Goal: Task Accomplishment & Management: Complete application form

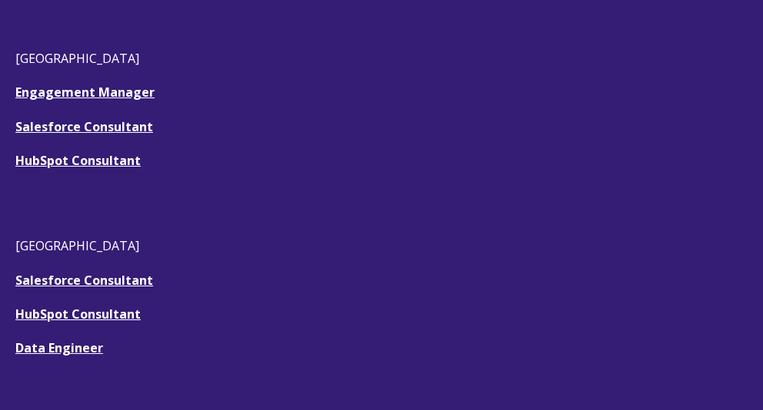
scroll to position [526, 0]
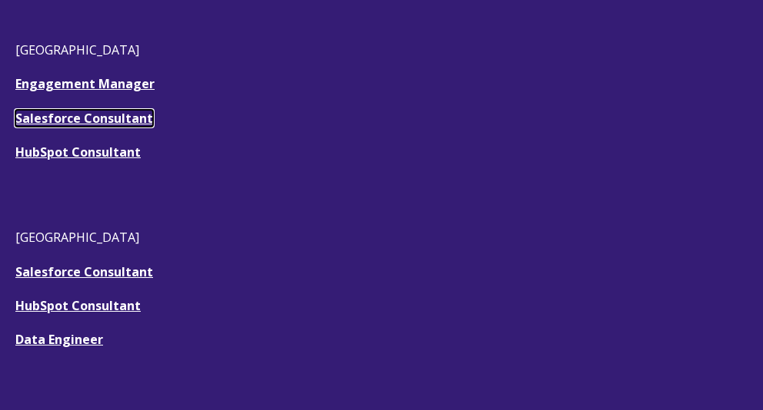
click at [71, 120] on u "Salesforce Consultant" at bounding box center [84, 118] width 138 height 17
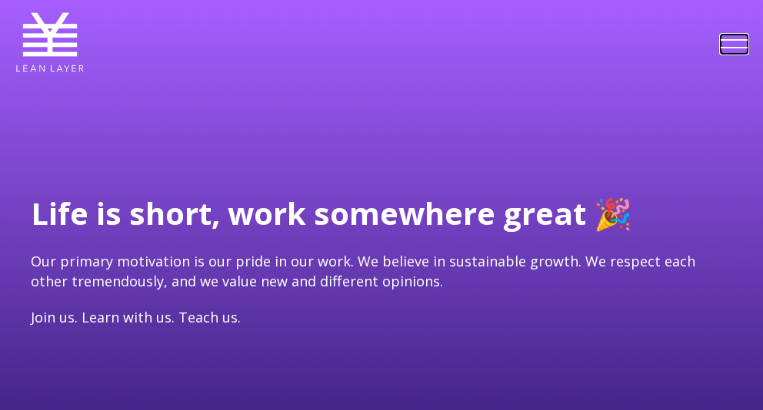
click at [733, 41] on link at bounding box center [733, 44] width 27 height 19
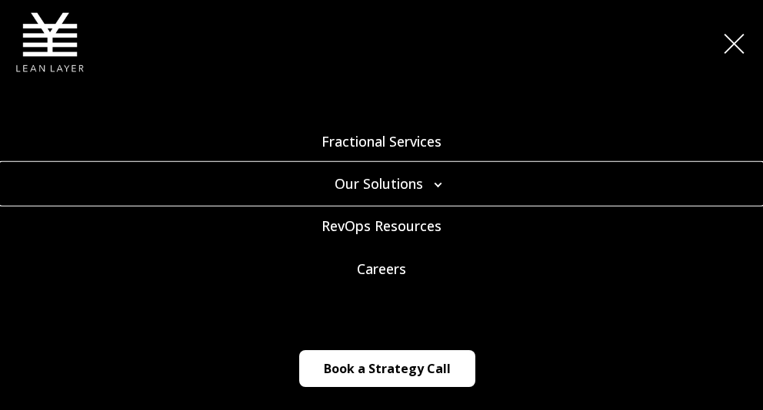
click at [436, 184] on link "Our Solutions" at bounding box center [381, 184] width 763 height 42
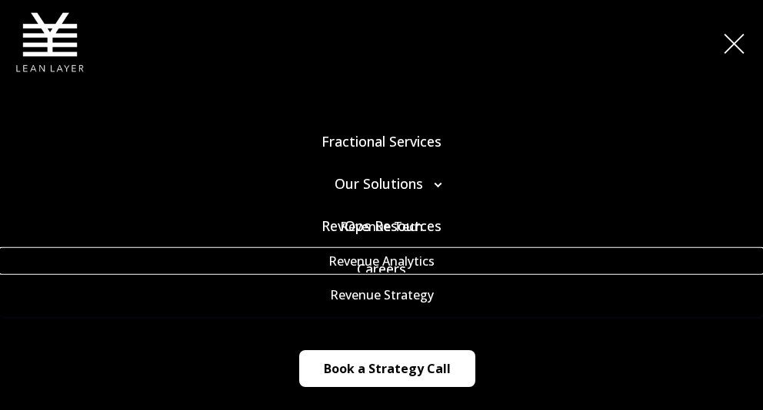
click at [380, 271] on link "Revenue Analytics" at bounding box center [381, 260] width 763 height 25
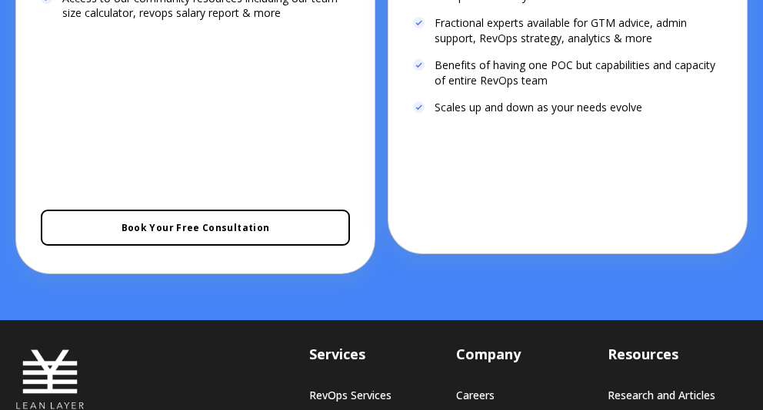
scroll to position [3659, 0]
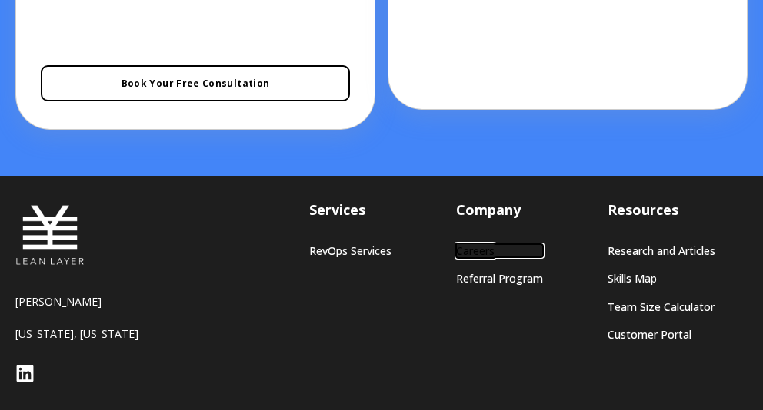
click at [475, 244] on link "Careers" at bounding box center [499, 250] width 87 height 13
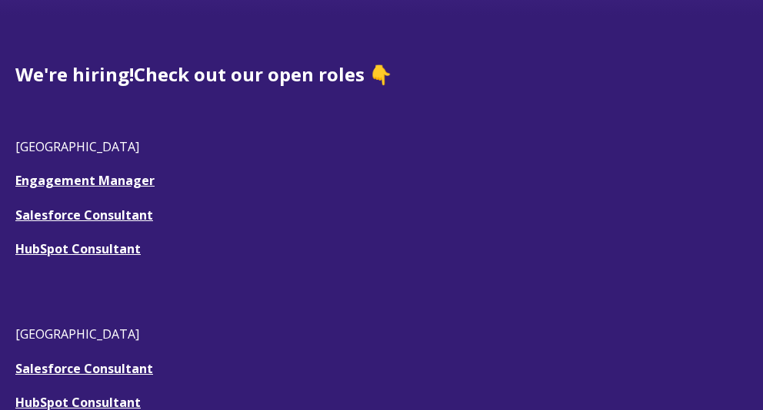
scroll to position [414, 0]
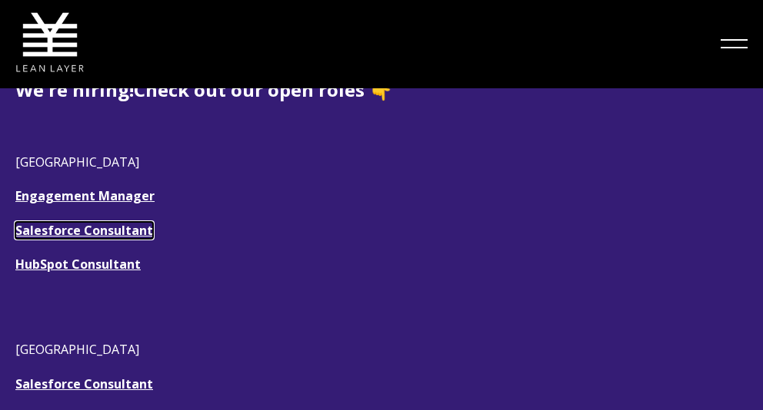
click at [116, 233] on u "Salesforce Consultant" at bounding box center [84, 230] width 138 height 17
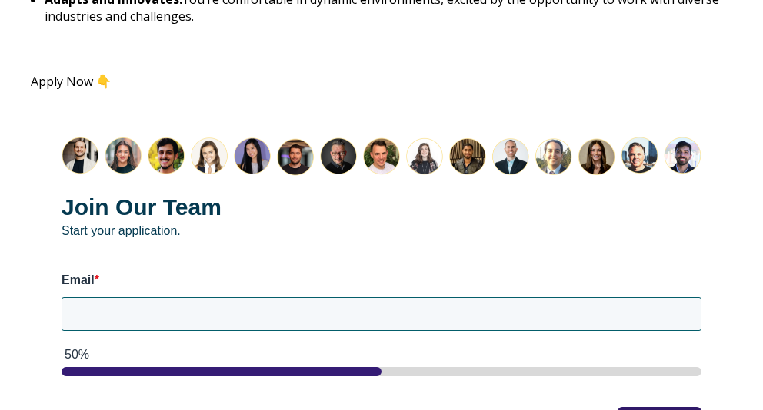
scroll to position [2158, 0]
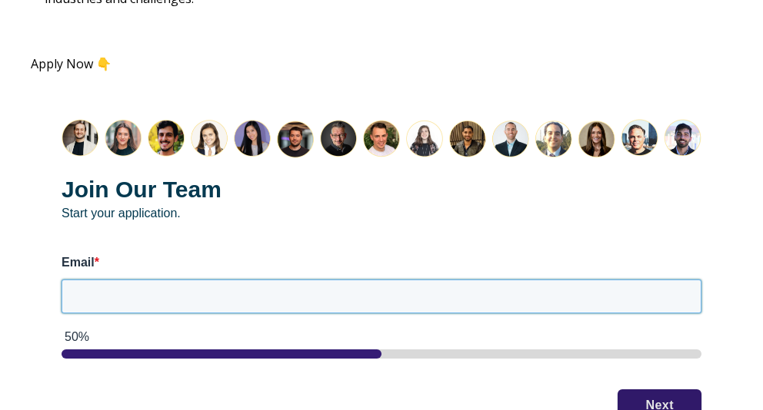
click at [183, 280] on input "Email *" at bounding box center [381, 297] width 640 height 34
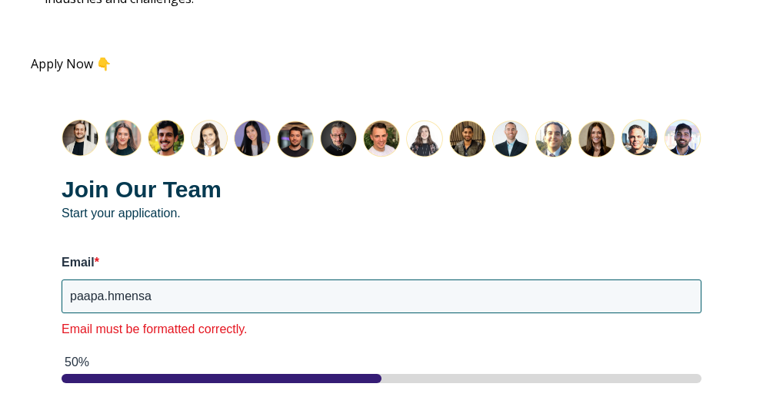
click at [463, 119] on img "HubSpot Form" at bounding box center [381, 138] width 640 height 39
click at [213, 281] on input "paapa.hmensa" at bounding box center [381, 297] width 640 height 34
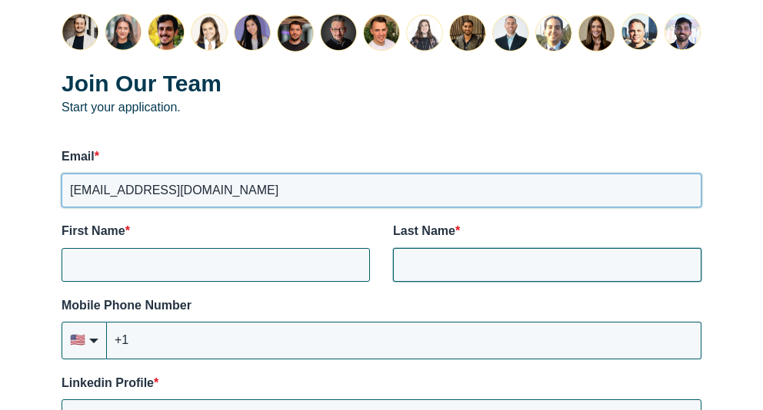
scroll to position [2378, 0]
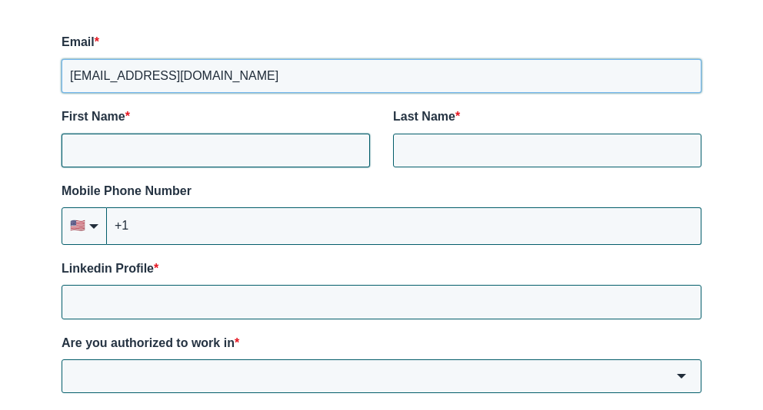
type input "[EMAIL_ADDRESS][DOMAIN_NAME]"
click at [297, 134] on input "First Name *" at bounding box center [215, 151] width 308 height 34
type input "Paapa"
type input "hMensa"
click at [233, 208] on input "+1" at bounding box center [404, 226] width 594 height 37
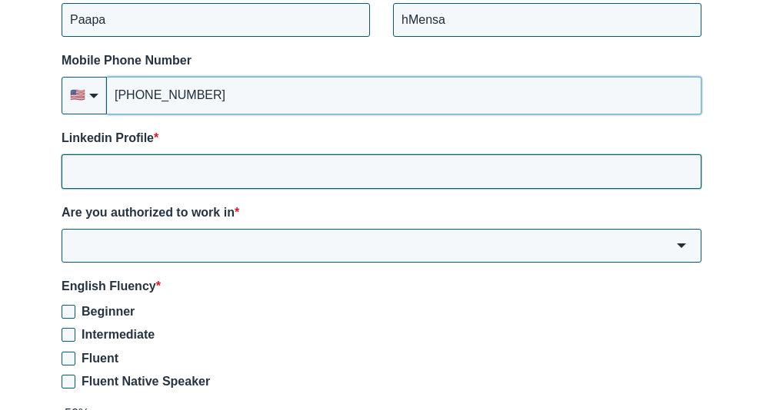
scroll to position [2514, 0]
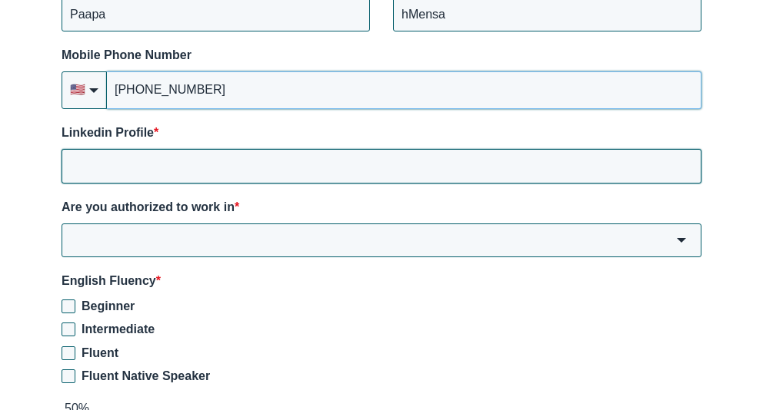
type input "+1 (503) 442-2406"
click at [224, 149] on input "Linkedin Profile *" at bounding box center [381, 166] width 640 height 34
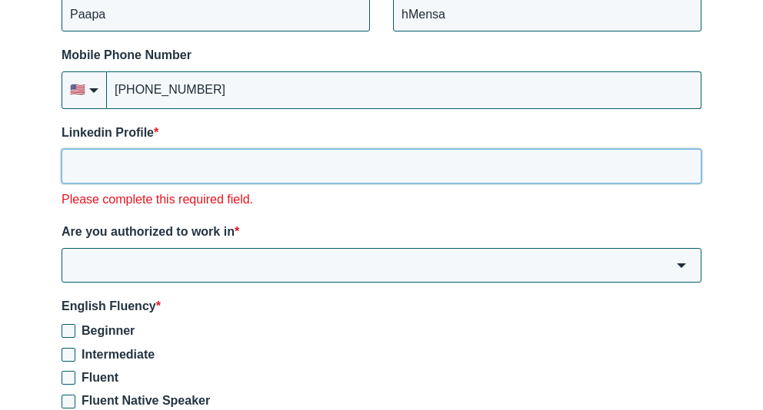
click at [282, 149] on input "Linkedin Profile *" at bounding box center [381, 166] width 640 height 34
paste input "https://www.linkedin.com/in/paapa-hmensa/"
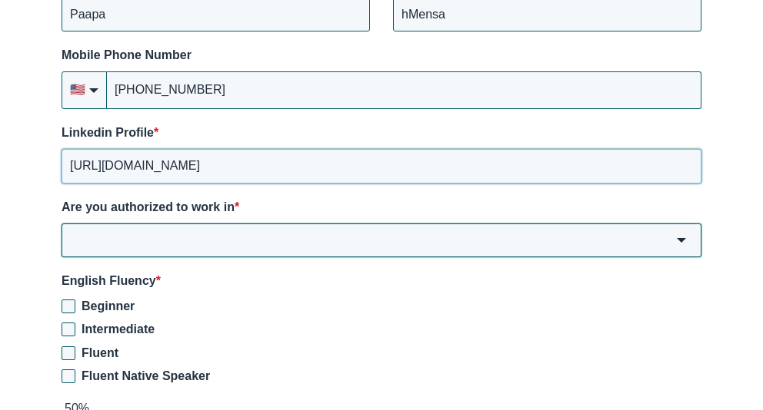
type input "https://www.linkedin.com/in/paapa-hmensa/"
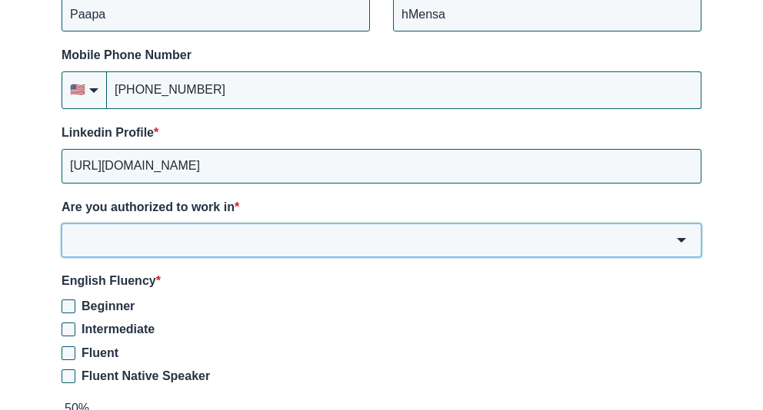
click at [258, 224] on input "Are you authorized to work in *" at bounding box center [381, 241] width 640 height 34
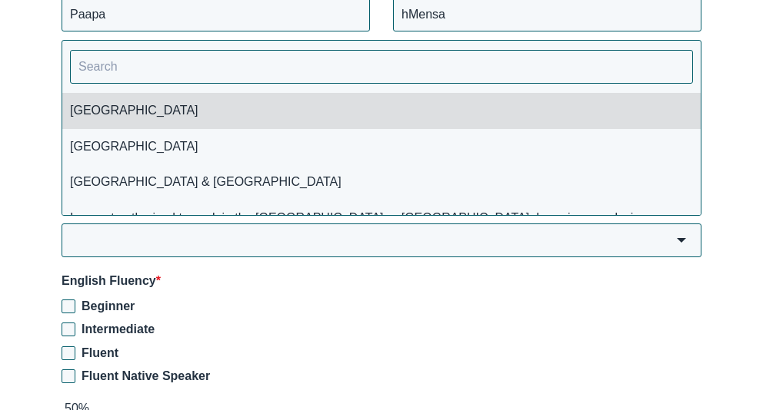
click at [274, 93] on li "USA" at bounding box center [381, 110] width 638 height 35
type input "USA"
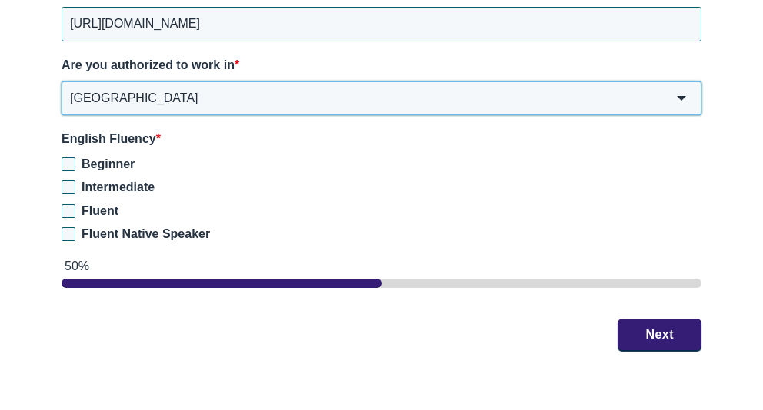
scroll to position [2669, 0]
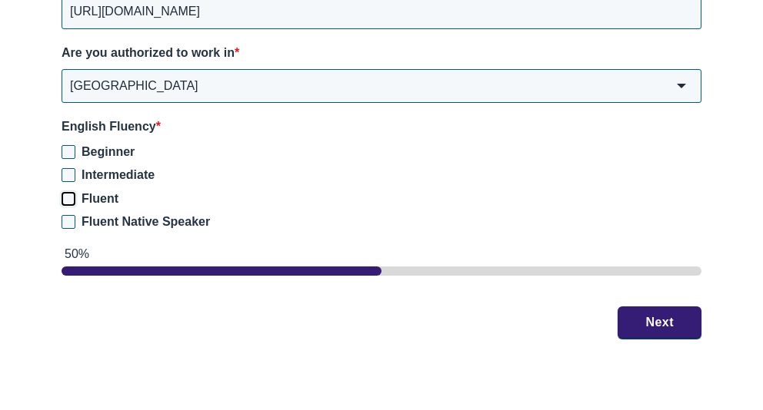
click at [69, 192] on input "Fluent" at bounding box center [68, 199] width 14 height 14
checkbox input "true"
click at [66, 215] on input "Fluent Native Speaker" at bounding box center [68, 222] width 14 height 14
checkbox input "true"
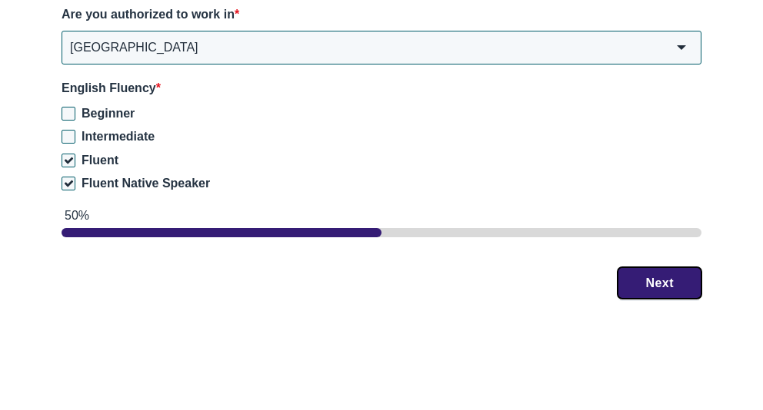
click at [666, 268] on button "Next" at bounding box center [659, 284] width 84 height 32
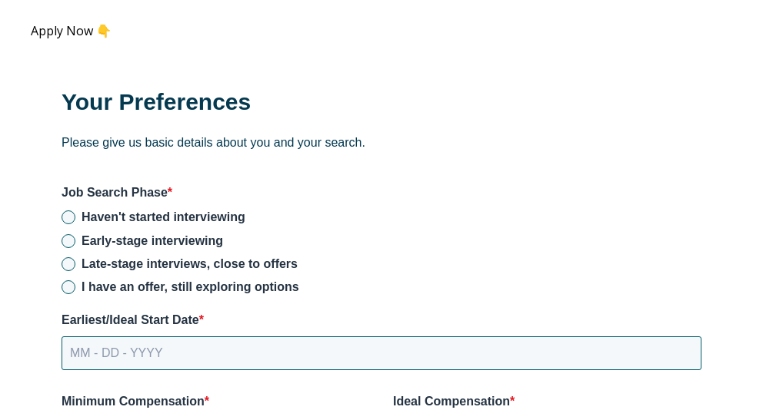
scroll to position [2209, 0]
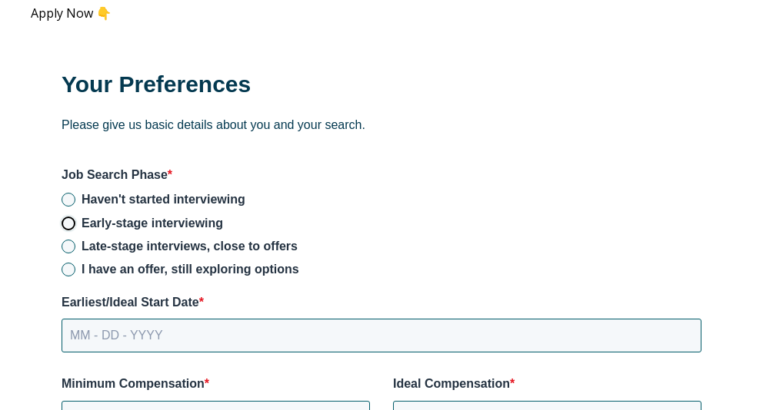
click at [68, 217] on input "Early-stage interviewing" at bounding box center [68, 224] width 14 height 14
radio input "true"
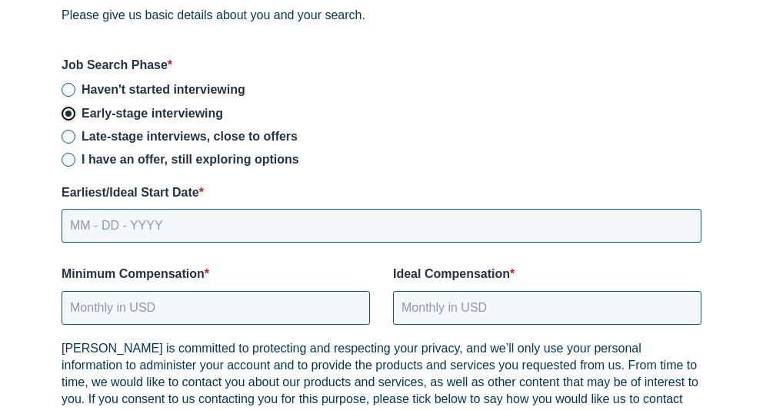
scroll to position [2319, 0]
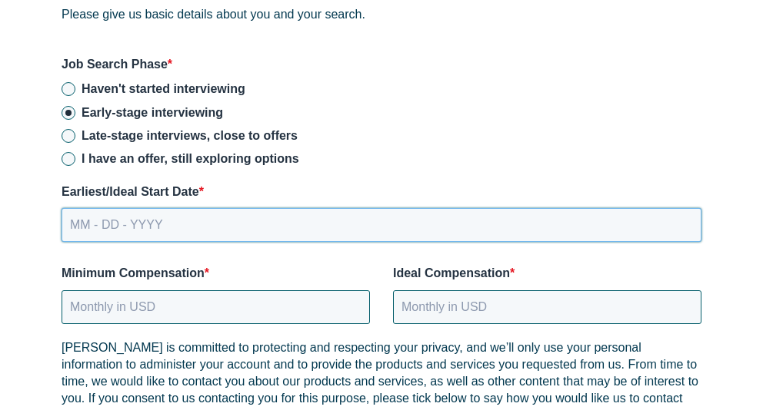
click at [274, 208] on input "MM - DD - YYYY" at bounding box center [381, 225] width 640 height 34
click at [78, 208] on input "MM - DD - YYYY" at bounding box center [381, 225] width 640 height 34
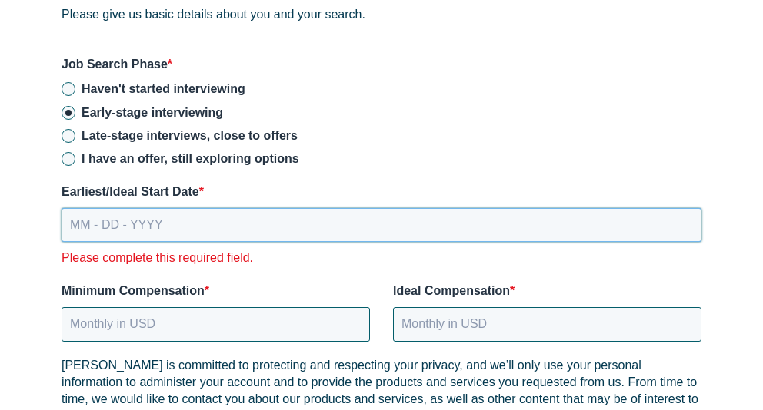
click at [75, 208] on input "MM - DD - YYYY" at bounding box center [381, 225] width 640 height 34
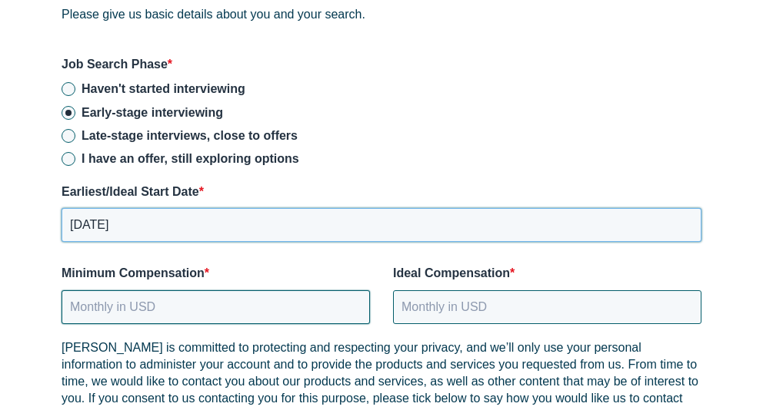
type input "[DATE]"
click at [113, 291] on input "Minimum Compensation *" at bounding box center [215, 308] width 308 height 34
type input "13500"
click at [447, 291] on input "Ideal Compensation *" at bounding box center [547, 308] width 308 height 34
type input "15000"
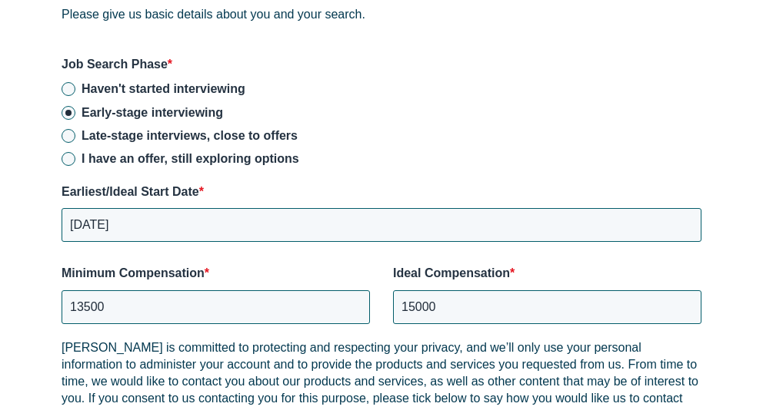
click at [450, 306] on div "Your Preferences Please give us basic details about you and your search. Job Se…" at bounding box center [381, 326] width 701 height 799
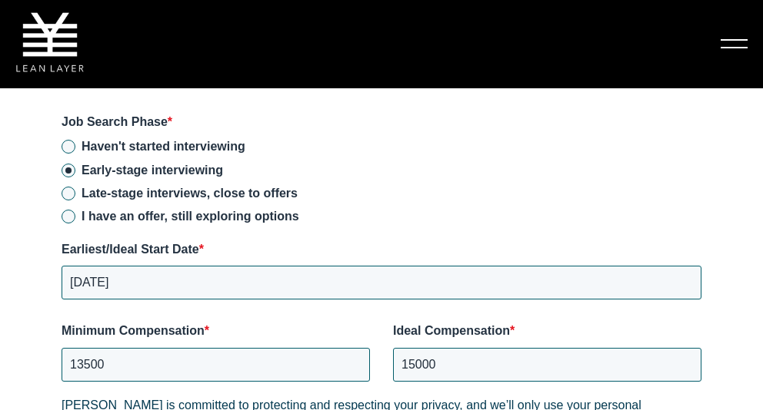
scroll to position [2255, 0]
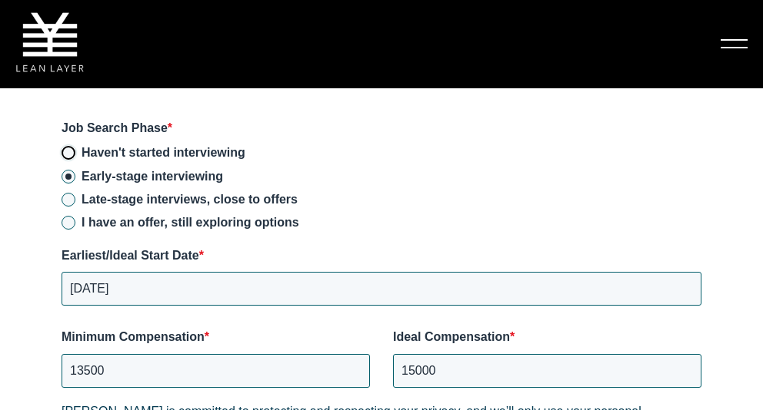
click at [70, 146] on input "Haven't started interviewing" at bounding box center [68, 153] width 14 height 14
radio input "true"
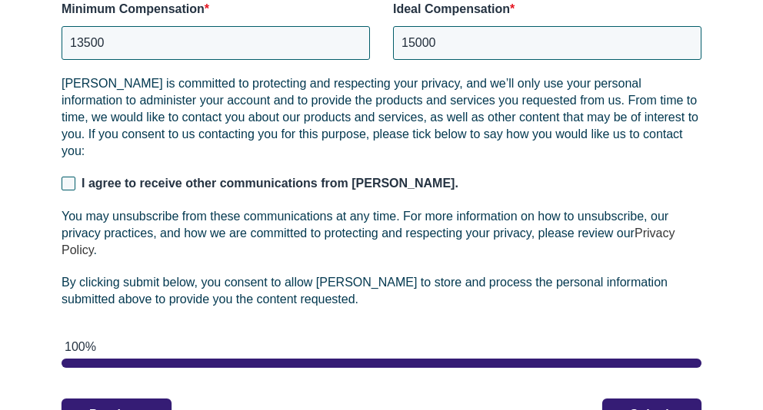
scroll to position [2587, 0]
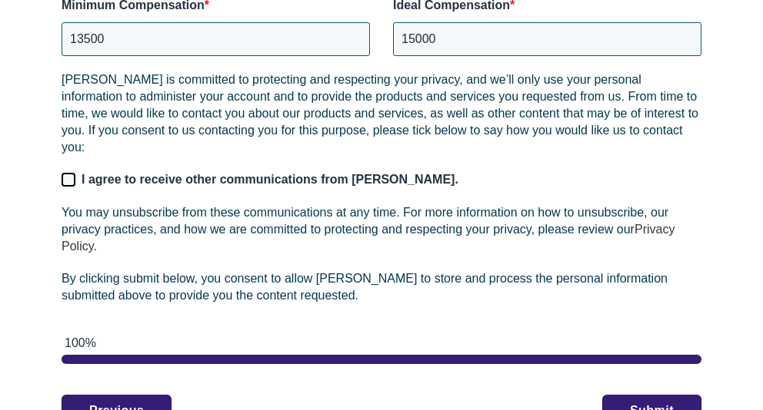
click at [71, 173] on input "I agree to receive other communications from [PERSON_NAME]." at bounding box center [68, 180] width 14 height 14
checkbox input "true"
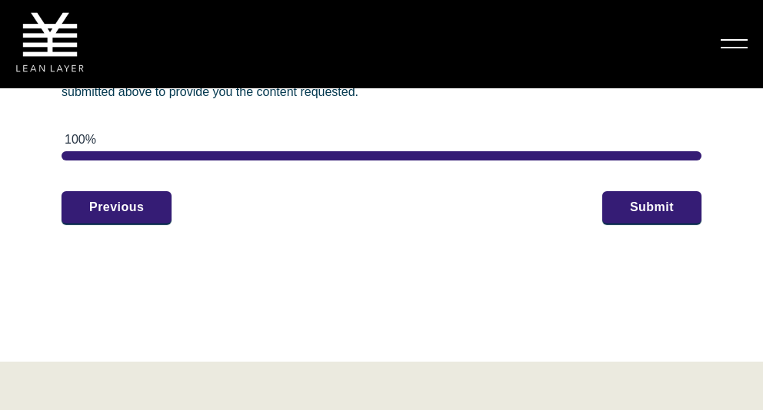
scroll to position [2643, 0]
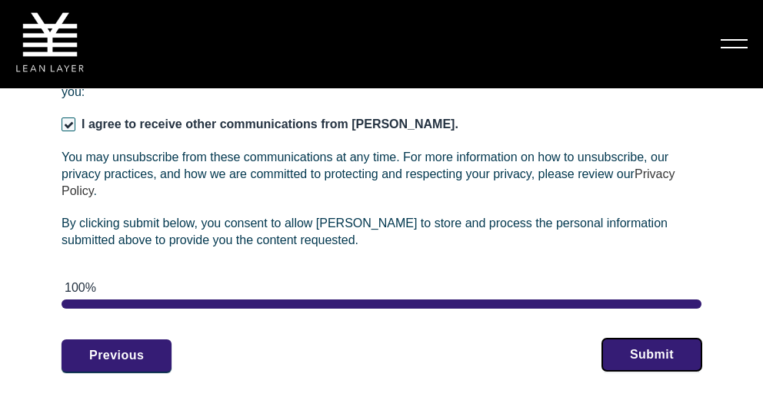
click at [644, 339] on button "Submit" at bounding box center [651, 355] width 99 height 32
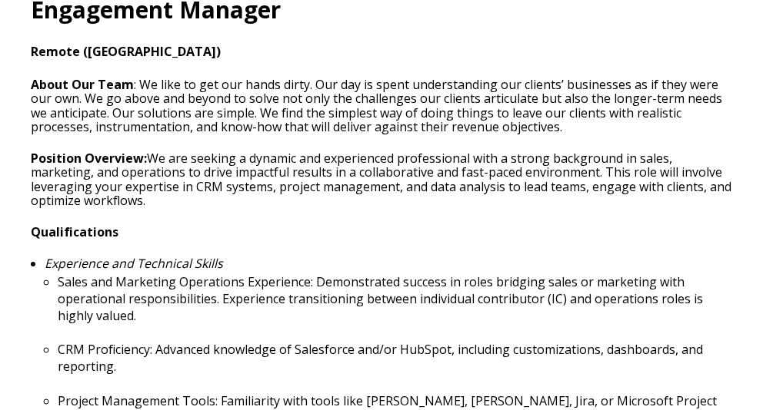
scroll to position [526, 0]
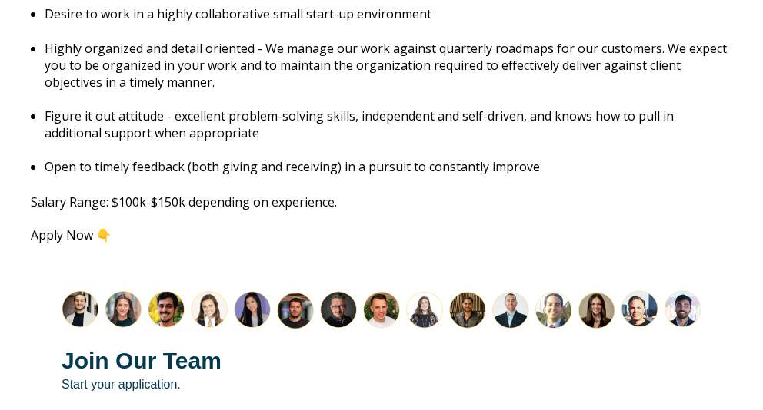
scroll to position [1938, 0]
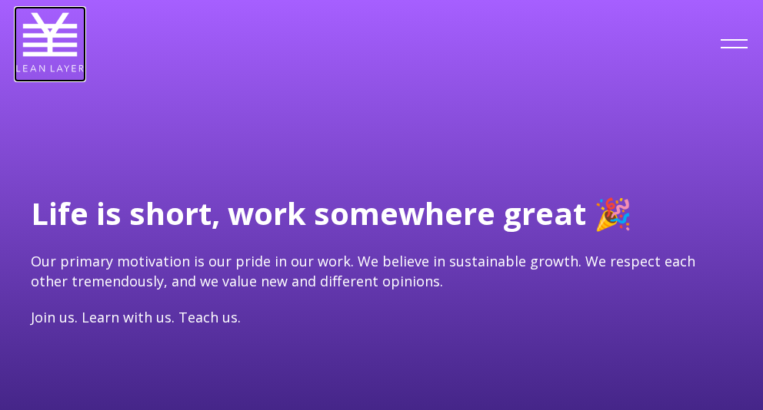
click at [57, 40] on img at bounding box center [49, 42] width 69 height 69
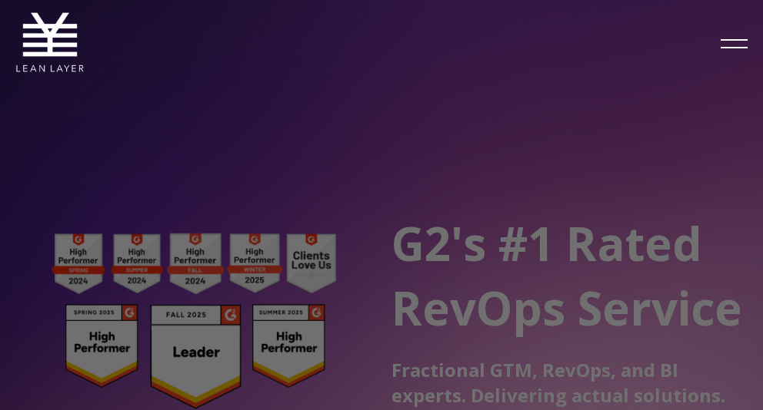
click at [560, 69] on div "Fractional Services Our Solutions Revenue Tech Revenue Analytics Revenue Strate…" at bounding box center [381, 44] width 732 height 73
click at [557, 75] on div "Fractional Services Our Solutions Revenue Tech Revenue Analytics Revenue Strate…" at bounding box center [381, 44] width 732 height 73
click at [557, 73] on div "Fractional Services Our Solutions Revenue Tech Revenue Analytics Revenue Strate…" at bounding box center [381, 44] width 732 height 73
click at [40, 32] on img at bounding box center [49, 42] width 69 height 69
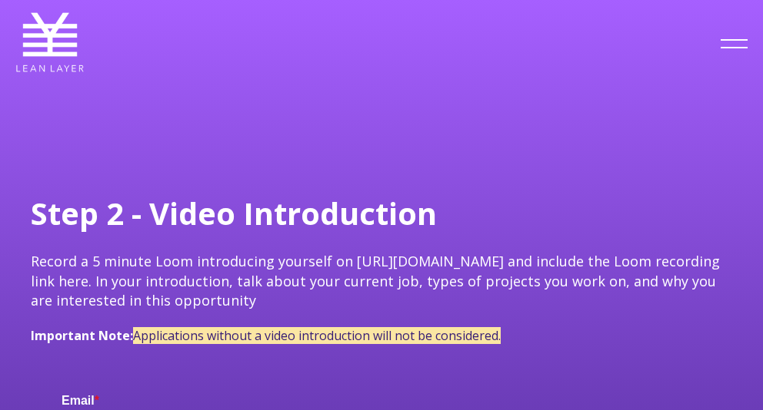
type input "[EMAIL_ADDRESS][DOMAIN_NAME]"
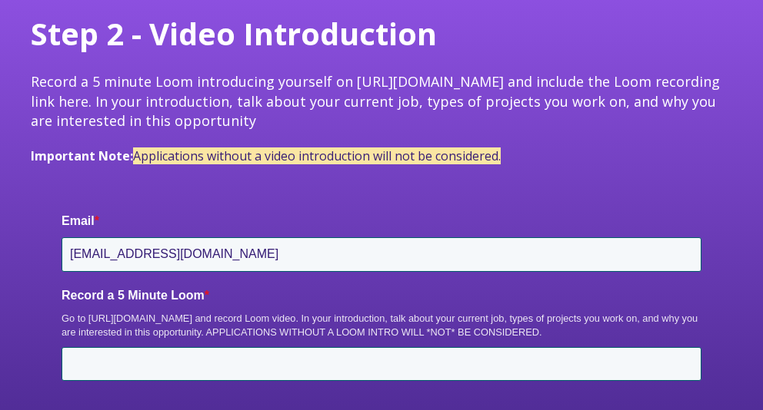
scroll to position [183, 0]
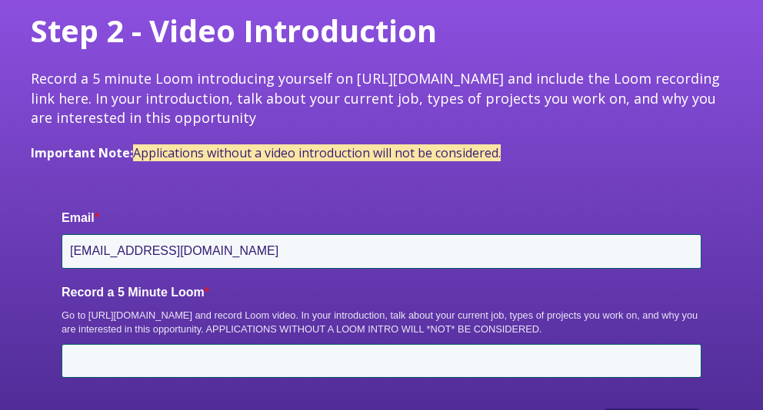
drag, startPoint x: 550, startPoint y: 329, endPoint x: 64, endPoint y: 314, distance: 486.8
click at [64, 314] on div "Go to [URL][DOMAIN_NAME] and record Loom video. In your introduction, talk abou…" at bounding box center [381, 323] width 640 height 28
copy div "Go to [URL][DOMAIN_NAME] and record Loom video. In your introduction, talk abou…"
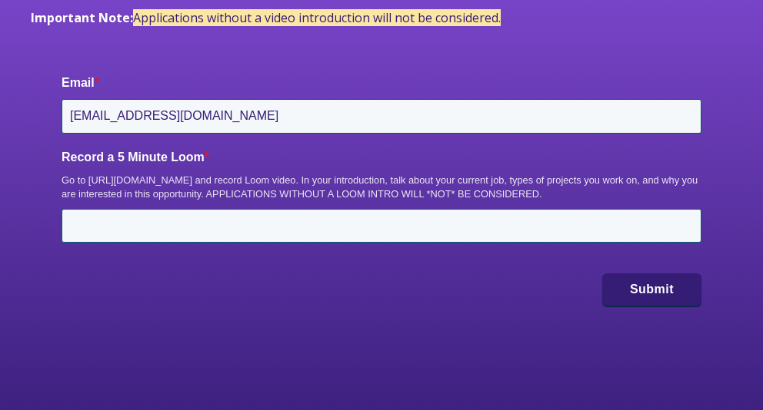
scroll to position [320, 0]
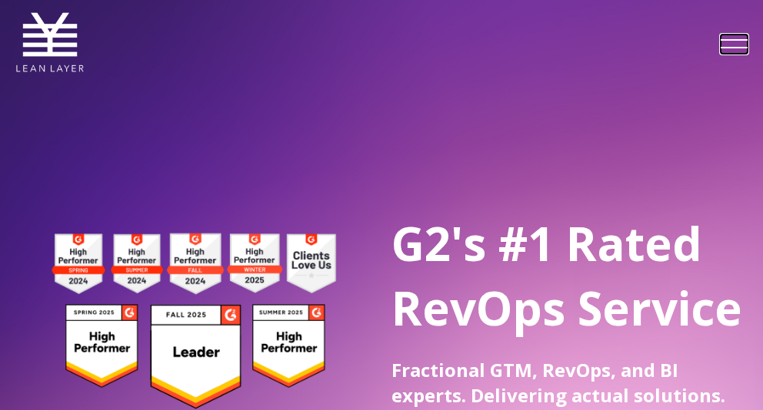
click at [732, 43] on span at bounding box center [733, 43] width 27 height 0
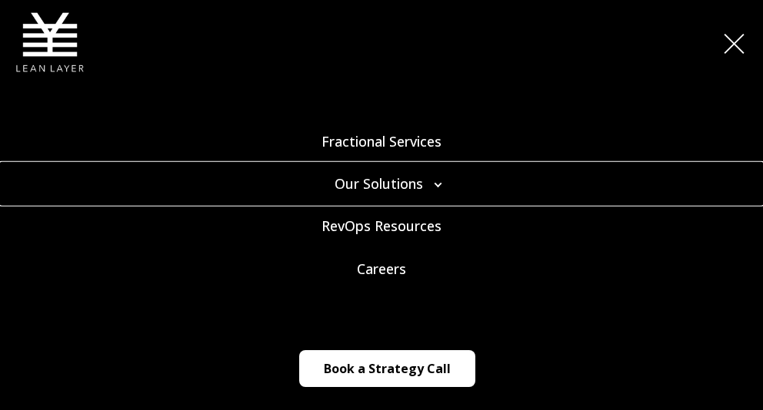
click at [433, 184] on link "Our Solutions" at bounding box center [381, 184] width 763 height 42
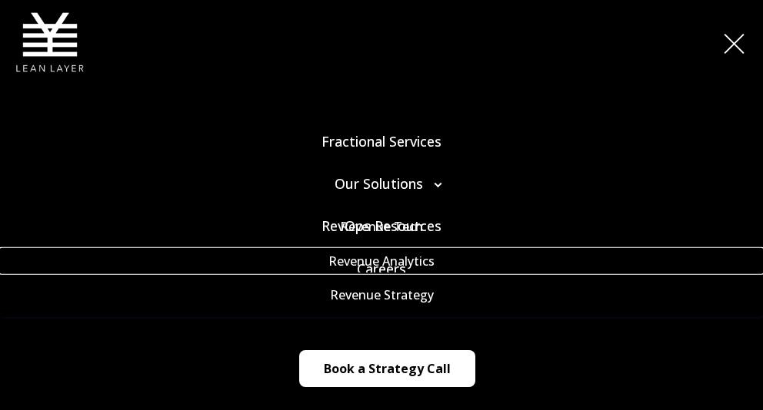
click at [391, 273] on link "Revenue Analytics" at bounding box center [381, 260] width 763 height 25
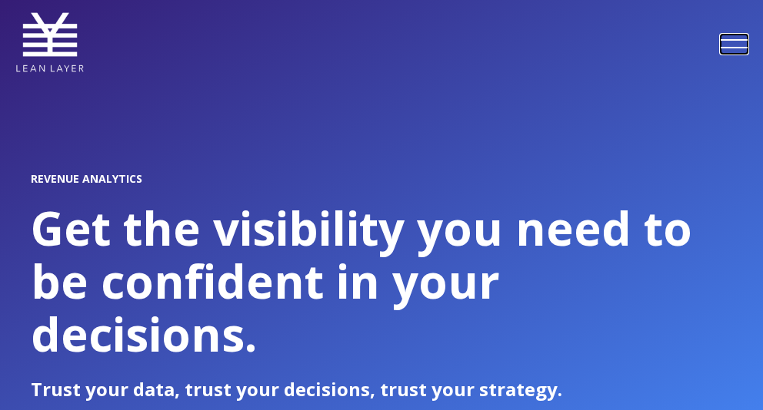
click at [722, 43] on span at bounding box center [733, 43] width 27 height 0
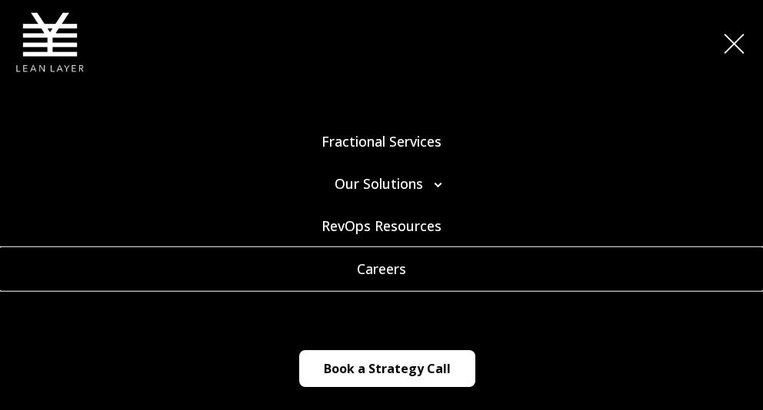
click at [384, 271] on link "Careers" at bounding box center [381, 269] width 763 height 42
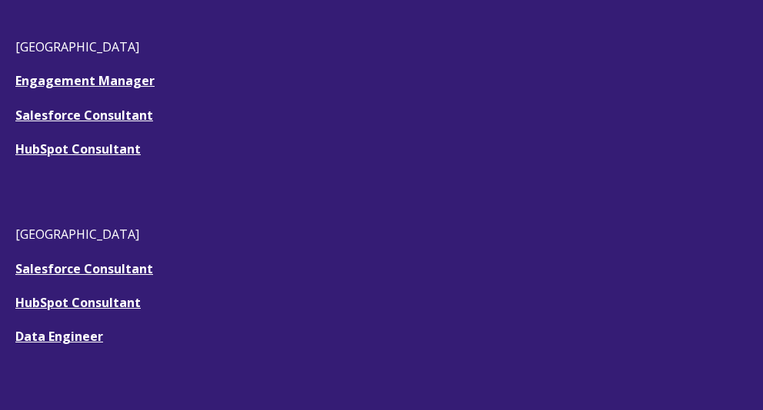
scroll to position [568, 0]
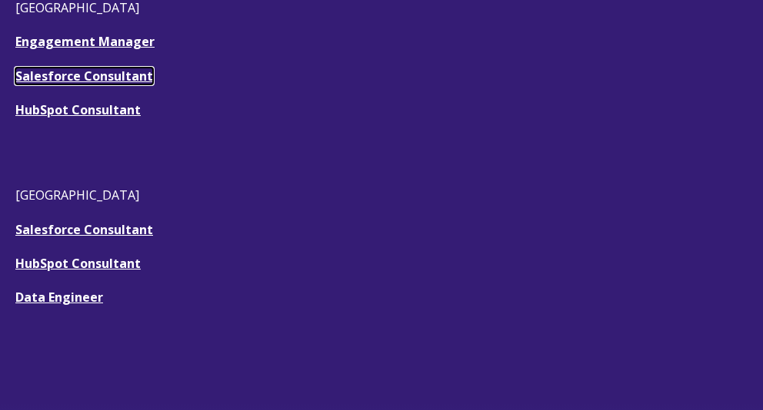
click at [110, 82] on u "Salesforce Consultant" at bounding box center [84, 76] width 138 height 17
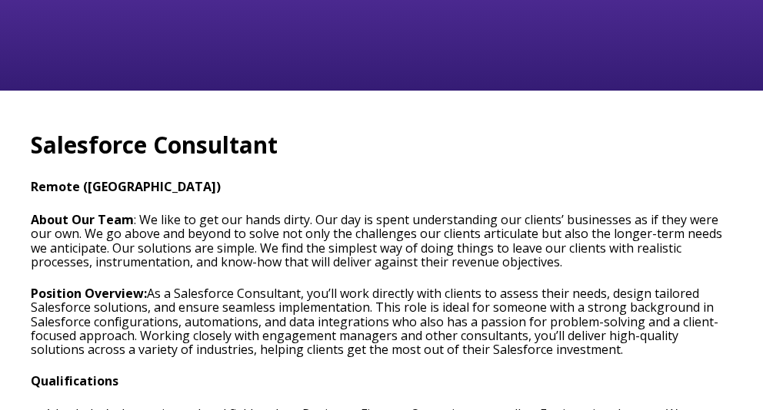
type input "[EMAIL_ADDRESS][DOMAIN_NAME]"
